Goal: Information Seeking & Learning: Check status

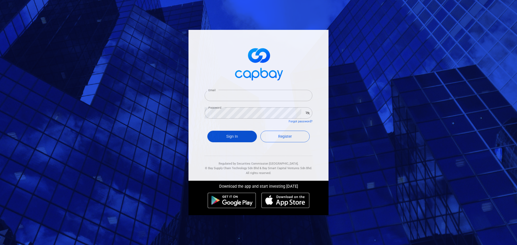
type input "phpang5243@gmail.com"
click at [238, 137] on button "Sign In" at bounding box center [232, 137] width 50 height 12
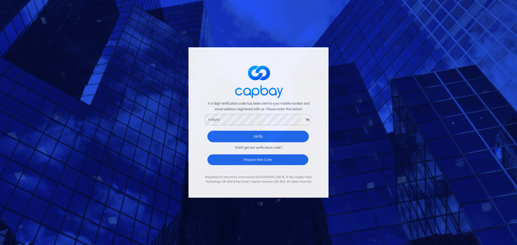
click at [251, 159] on button "Request New Code" at bounding box center [257, 160] width 101 height 11
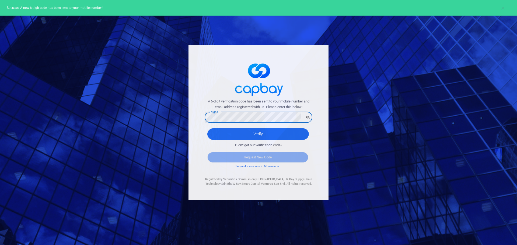
click at [197, 88] on div "A 6-digit verification code has been sent to your mobile number and email addre…" at bounding box center [259, 122] width 140 height 155
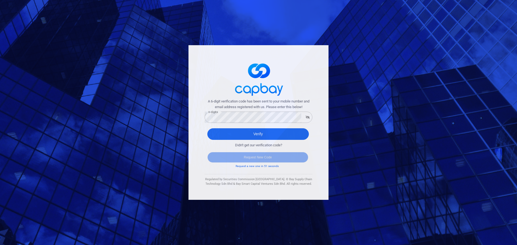
click at [217, 140] on div "Didn't get our verification code? Request New Code Request a new one in 51 seco…" at bounding box center [259, 151] width 108 height 23
click at [217, 137] on button "Verify" at bounding box center [258, 135] width 102 height 12
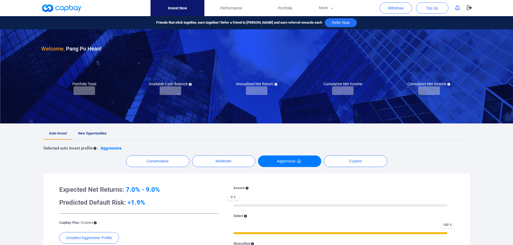
checkbox input "true"
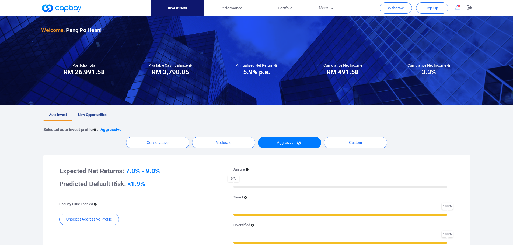
scroll to position [8, 0]
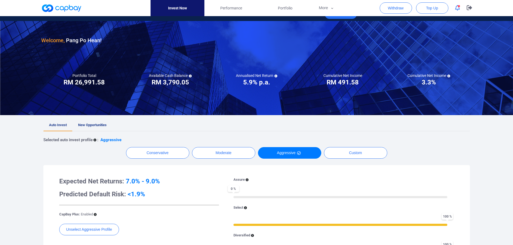
click at [89, 121] on link "New Opportunities" at bounding box center [92, 126] width 40 height 12
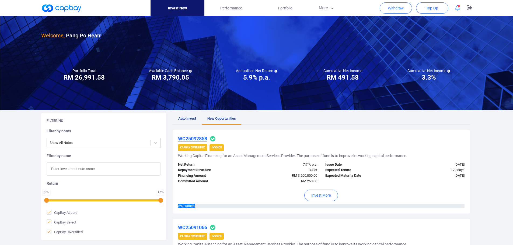
scroll to position [8, 0]
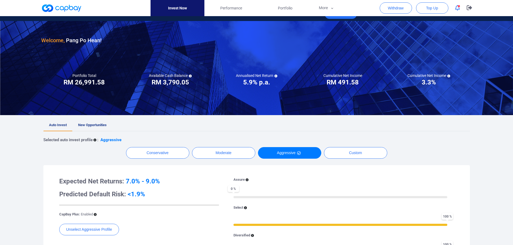
click at [88, 122] on link "New Opportunities" at bounding box center [92, 126] width 40 height 12
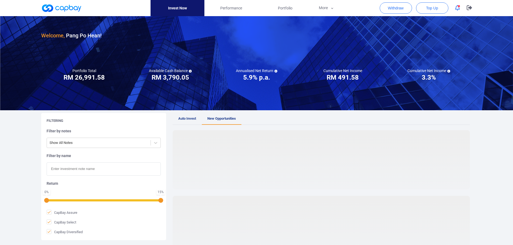
click at [47, 122] on h5 "Filtering" at bounding box center [55, 121] width 17 height 5
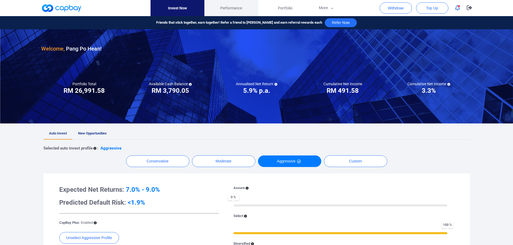
click at [226, 9] on span "Performance" at bounding box center [231, 8] width 22 height 6
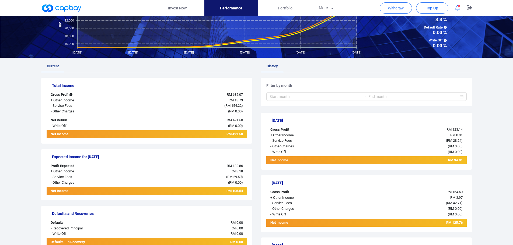
scroll to position [54, 0]
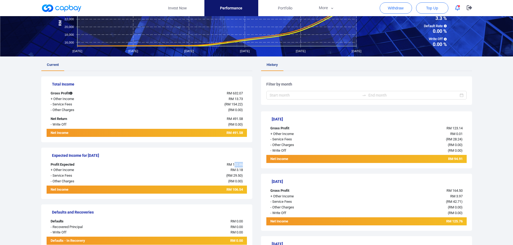
drag, startPoint x: 235, startPoint y: 165, endPoint x: 242, endPoint y: 166, distance: 7.6
click at [246, 164] on div "RM 132.86" at bounding box center [188, 165] width 117 height 6
click at [220, 169] on div "RM 3.18" at bounding box center [188, 171] width 117 height 6
drag, startPoint x: 225, startPoint y: 167, endPoint x: 240, endPoint y: 166, distance: 15.1
click at [240, 166] on div "RM 132.86" at bounding box center [188, 165] width 117 height 6
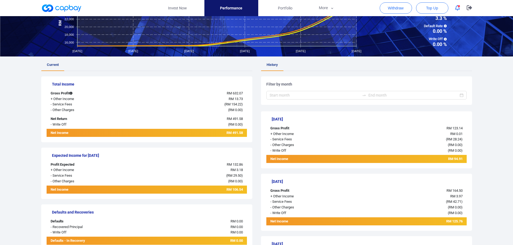
click at [233, 168] on span "RM 3.18" at bounding box center [237, 170] width 12 height 4
drag, startPoint x: 224, startPoint y: 126, endPoint x: 237, endPoint y: 127, distance: 12.7
click at [237, 127] on div "( RM 0.00 )" at bounding box center [188, 125] width 117 height 6
click at [208, 126] on div "( RM 0.00 )" at bounding box center [188, 125] width 117 height 6
drag, startPoint x: 235, startPoint y: 120, endPoint x: 245, endPoint y: 120, distance: 10.8
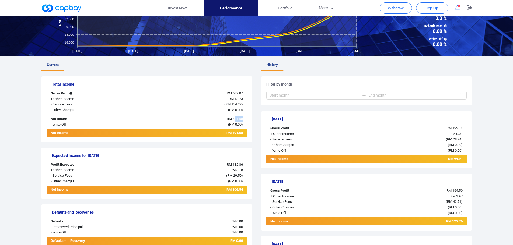
click at [245, 120] on div "RM 491.58" at bounding box center [188, 119] width 117 height 6
click at [233, 129] on div "Total Income Gross Profit RM 632.07 + Other Income RM 13.73 - Service Fees ( RM…" at bounding box center [146, 110] width 211 height 66
drag, startPoint x: 219, startPoint y: 125, endPoint x: 243, endPoint y: 125, distance: 24.2
click at [243, 125] on div "( RM 0.00 )" at bounding box center [188, 125] width 117 height 6
click at [243, 127] on div "( RM 0.00 )" at bounding box center [188, 125] width 117 height 6
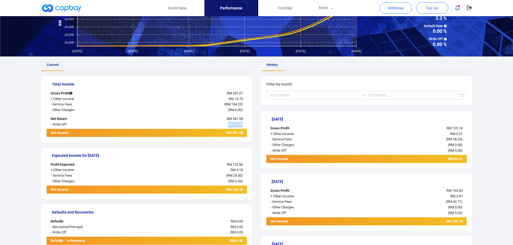
drag, startPoint x: 246, startPoint y: 126, endPoint x: 221, endPoint y: 127, distance: 24.8
click at [221, 127] on div "( RM 0.00 )" at bounding box center [188, 125] width 117 height 6
click at [221, 129] on div "Net Income RM 491.58" at bounding box center [147, 133] width 200 height 8
drag, startPoint x: 227, startPoint y: 127, endPoint x: 253, endPoint y: 127, distance: 25.9
click at [256, 126] on div "Current Total Income Gross Profit RM 632.07 + Other Income RM 13.73 - Service F…" at bounding box center [256, 245] width 431 height 373
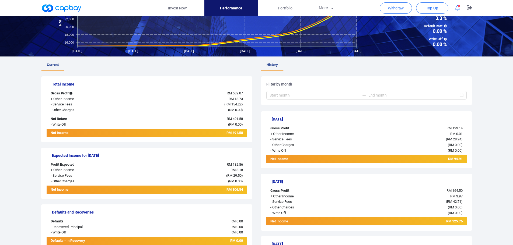
click at [244, 130] on div "Net Income RM 491.58" at bounding box center [147, 133] width 200 height 8
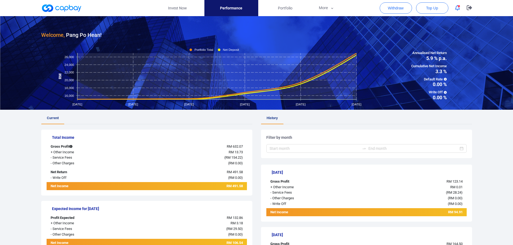
scroll to position [0, 0]
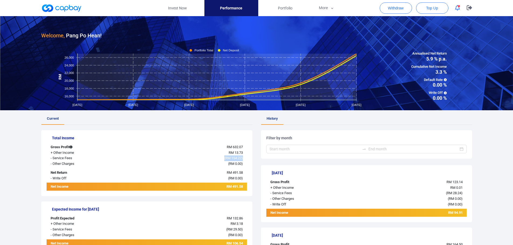
drag, startPoint x: 221, startPoint y: 161, endPoint x: 256, endPoint y: 158, distance: 34.3
click at [243, 162] on div "( RM 0.00 )" at bounding box center [188, 164] width 117 height 6
drag, startPoint x: 215, startPoint y: 154, endPoint x: 251, endPoint y: 152, distance: 36.2
click at [251, 152] on div "Total Income Gross Profit RM 632.07 + Other Income RM 13.73 - Service Fees ( RM…" at bounding box center [146, 163] width 211 height 66
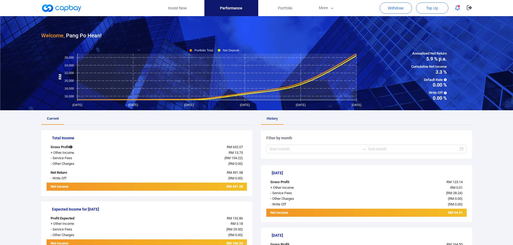
click at [247, 158] on div "( RM 154.22 )" at bounding box center [188, 159] width 117 height 6
drag, startPoint x: 248, startPoint y: 157, endPoint x: 208, endPoint y: 157, distance: 40.4
click at [208, 157] on div "Total Income Gross Profit RM 632.07 + Other Income RM 13.73 - Service Fees ( RM…" at bounding box center [146, 163] width 211 height 66
click at [208, 157] on div "( RM 154.22 )" at bounding box center [188, 159] width 117 height 6
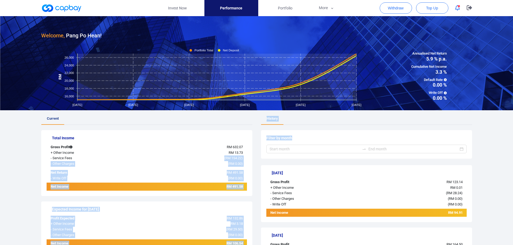
drag, startPoint x: 213, startPoint y: 157, endPoint x: 257, endPoint y: 158, distance: 44.7
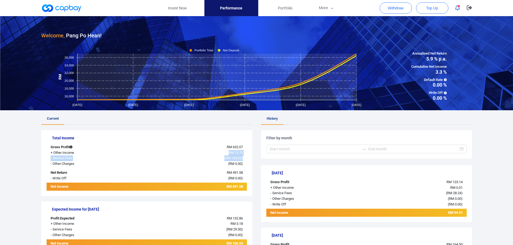
drag, startPoint x: 253, startPoint y: 159, endPoint x: 214, endPoint y: 153, distance: 38.8
click at [245, 163] on div "( RM 0.00 )" at bounding box center [188, 164] width 117 height 6
click at [288, 15] on link "Portfolio" at bounding box center [285, 8] width 54 height 16
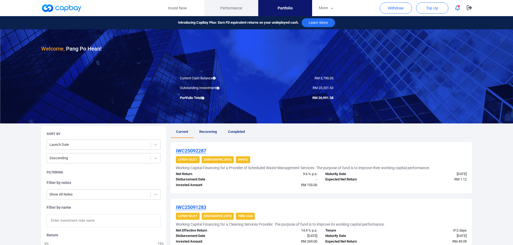
click at [230, 2] on link "Performance" at bounding box center [231, 8] width 54 height 16
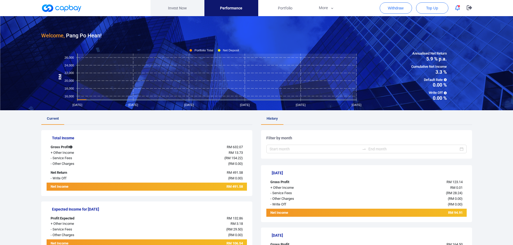
click at [186, 11] on link "Invest Now" at bounding box center [178, 8] width 54 height 16
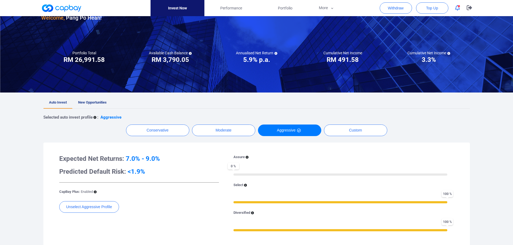
scroll to position [27, 0]
